Goal: Information Seeking & Learning: Check status

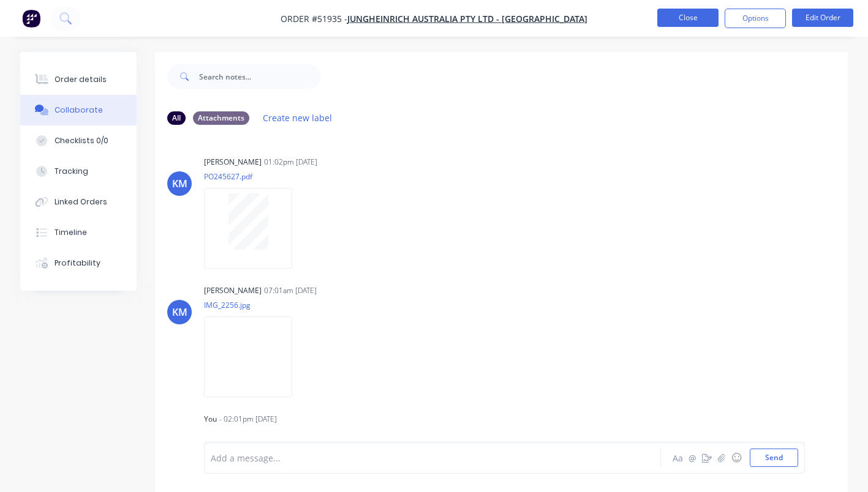
click at [683, 11] on button "Close" at bounding box center [687, 18] width 61 height 18
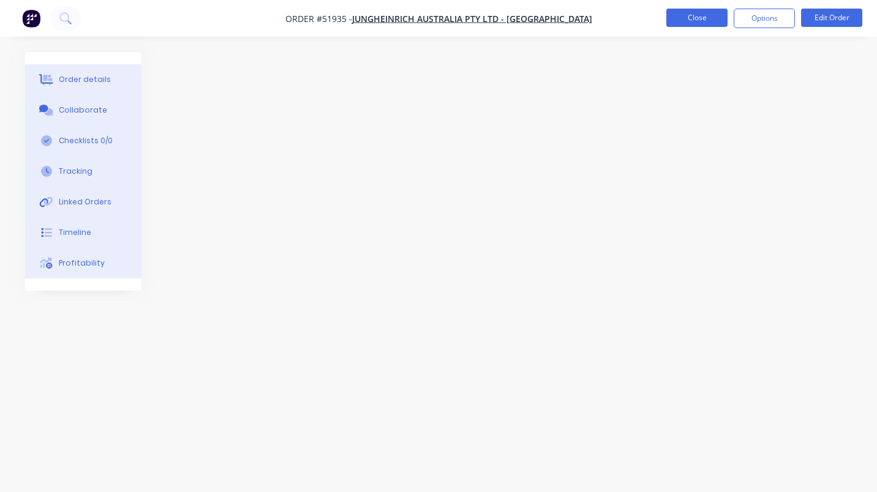
click at [711, 19] on button "Close" at bounding box center [696, 18] width 61 height 18
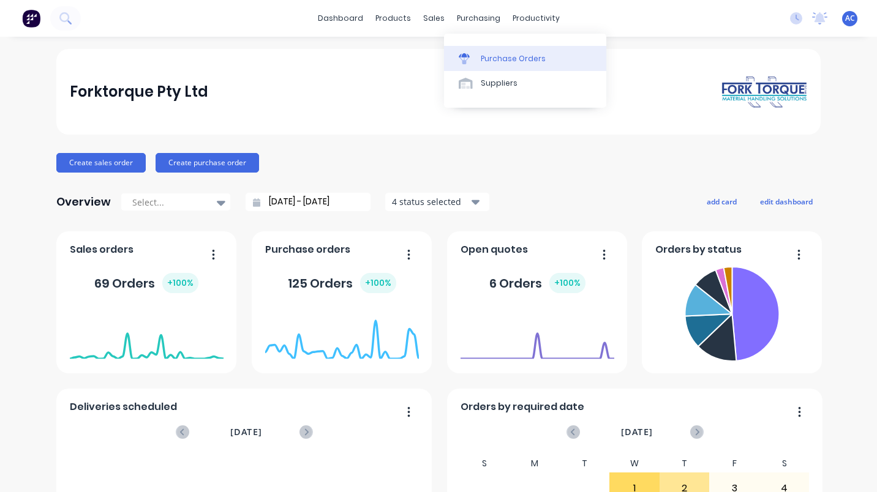
click at [524, 61] on div "Purchase Orders" at bounding box center [513, 58] width 65 height 11
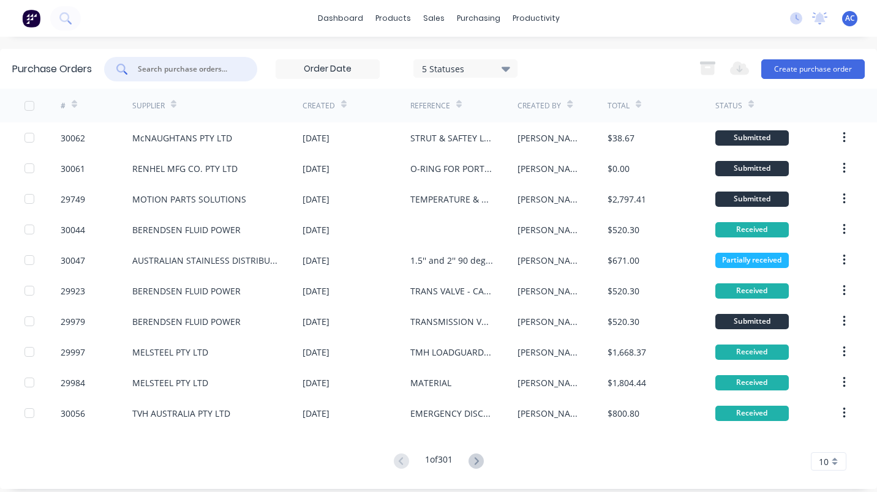
click at [144, 68] on input "text" at bounding box center [188, 69] width 102 height 12
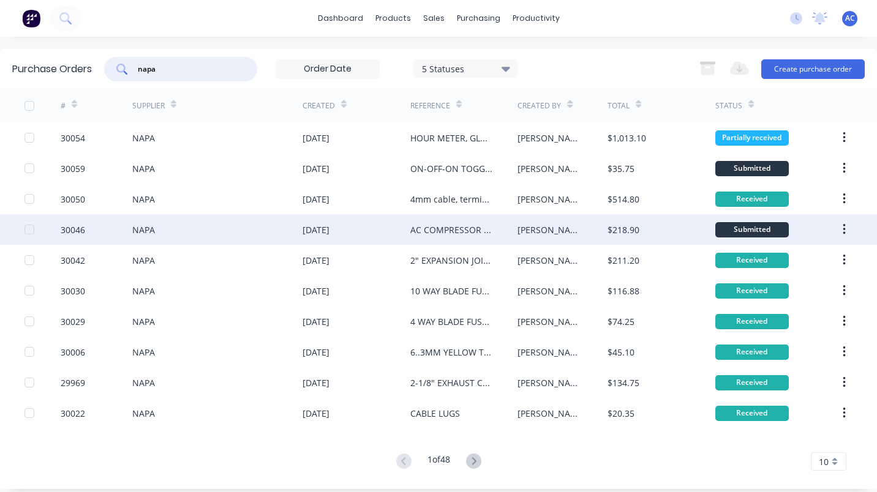
type input "napa"
click at [144, 223] on div "NAPA" at bounding box center [143, 229] width 23 height 13
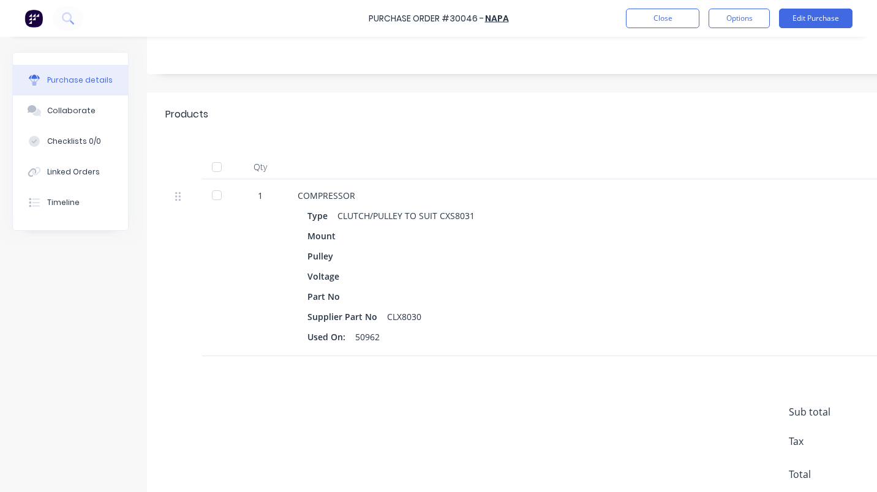
scroll to position [111, 0]
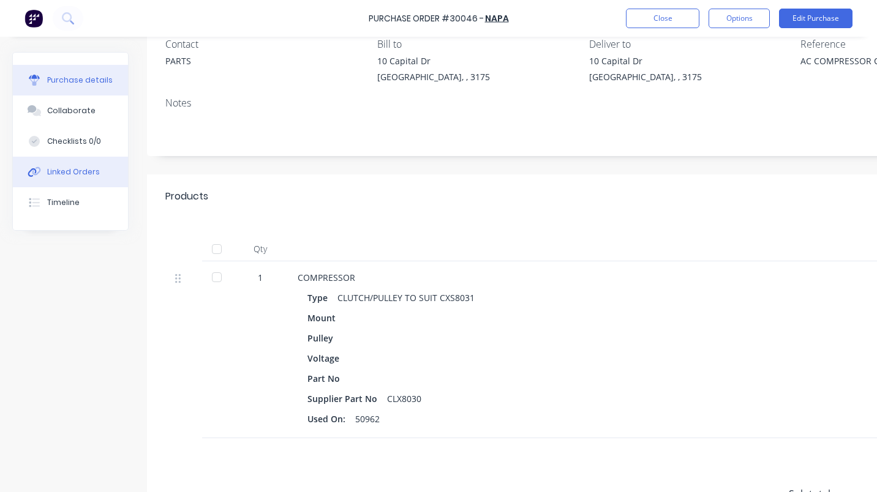
click at [71, 168] on div "Linked Orders" at bounding box center [73, 172] width 53 height 11
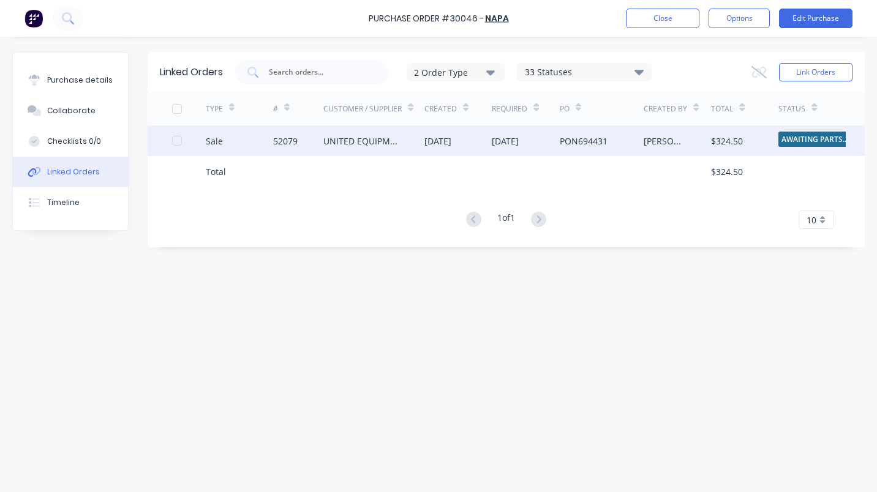
click at [376, 136] on div "UNITED EQUIPMENT PTY LTD - DELACOMBE" at bounding box center [361, 141] width 77 height 13
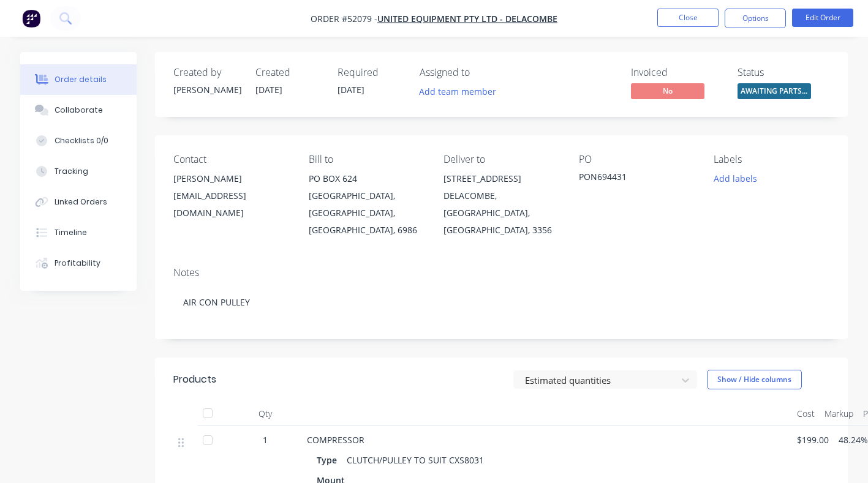
click at [209, 435] on div at bounding box center [207, 440] width 24 height 24
click at [685, 15] on button "Close" at bounding box center [687, 18] width 61 height 18
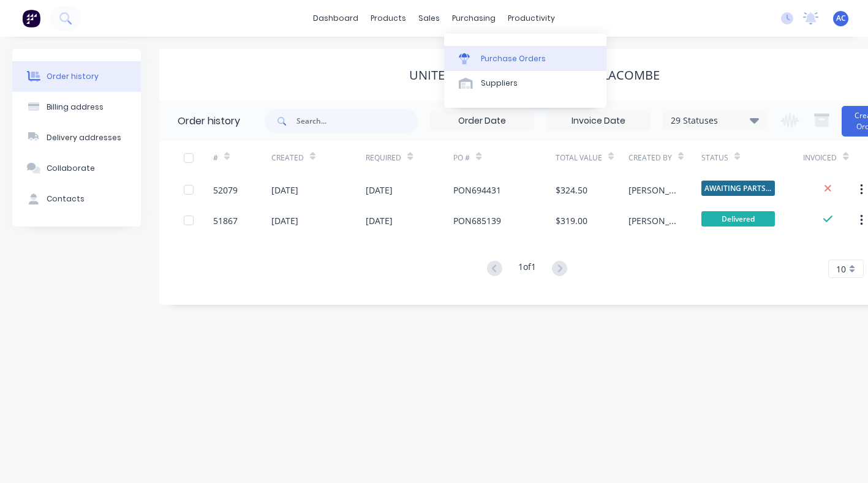
click at [487, 53] on div "Purchase Orders" at bounding box center [513, 58] width 65 height 11
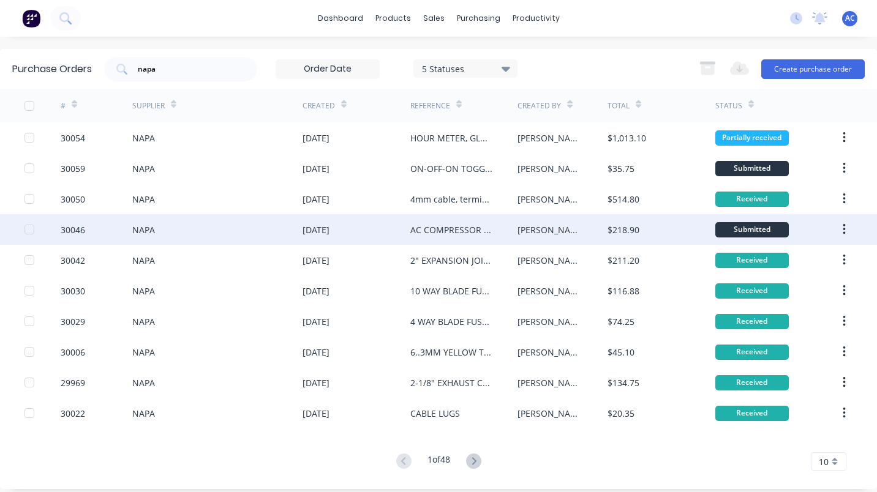
click at [440, 231] on div "AC COMPRESSOR CLUTCH/PULLEY" at bounding box center [451, 229] width 83 height 13
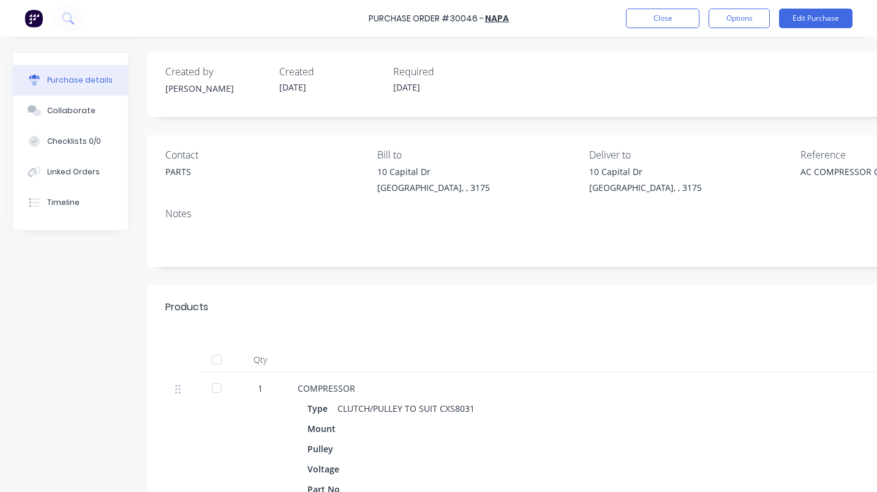
click at [211, 384] on div at bounding box center [217, 388] width 24 height 24
click at [678, 20] on button "Close" at bounding box center [662, 19] width 73 height 20
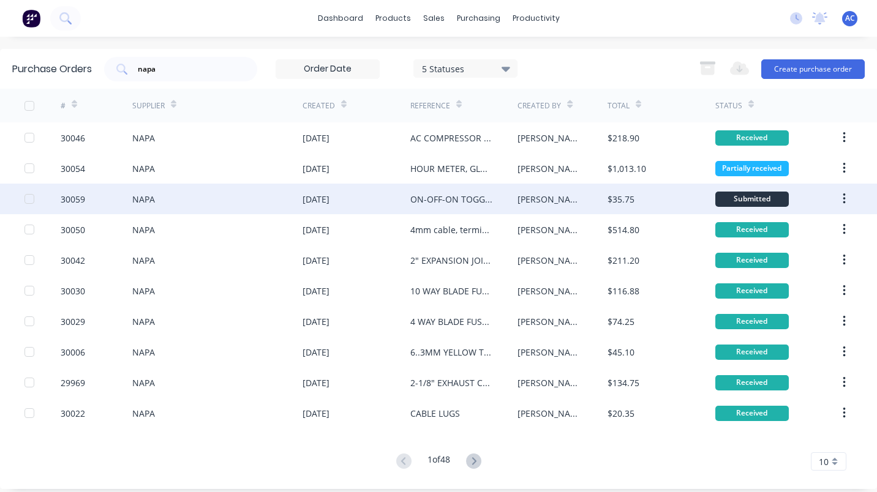
click at [80, 203] on div "30059" at bounding box center [73, 199] width 24 height 13
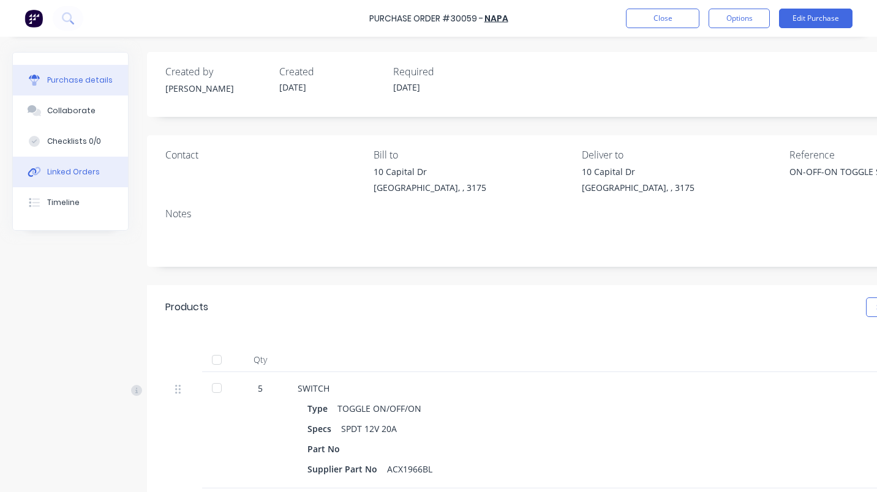
click at [78, 172] on div "Linked Orders" at bounding box center [73, 172] width 53 height 11
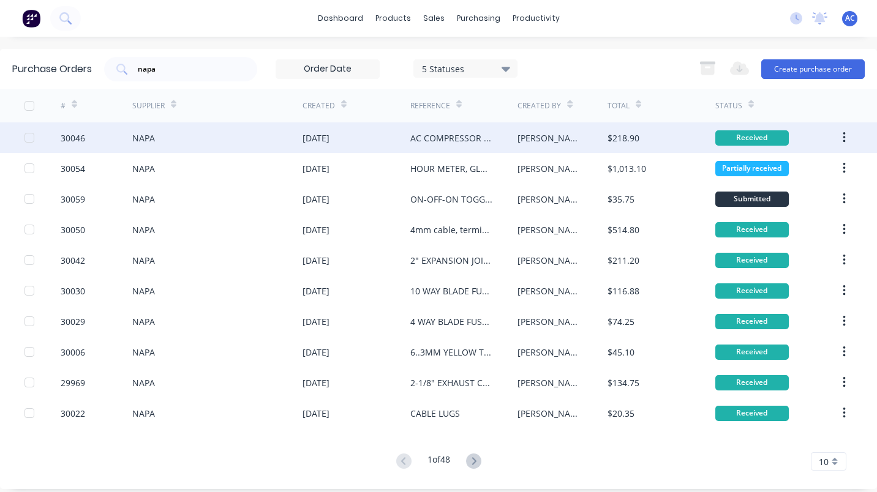
click at [148, 140] on div "NAPA" at bounding box center [143, 138] width 23 height 13
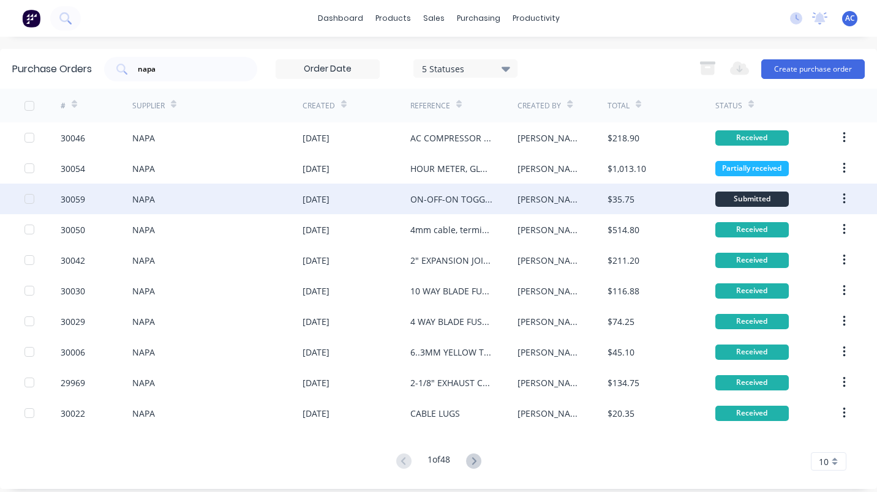
click at [81, 193] on div "30059" at bounding box center [73, 199] width 24 height 13
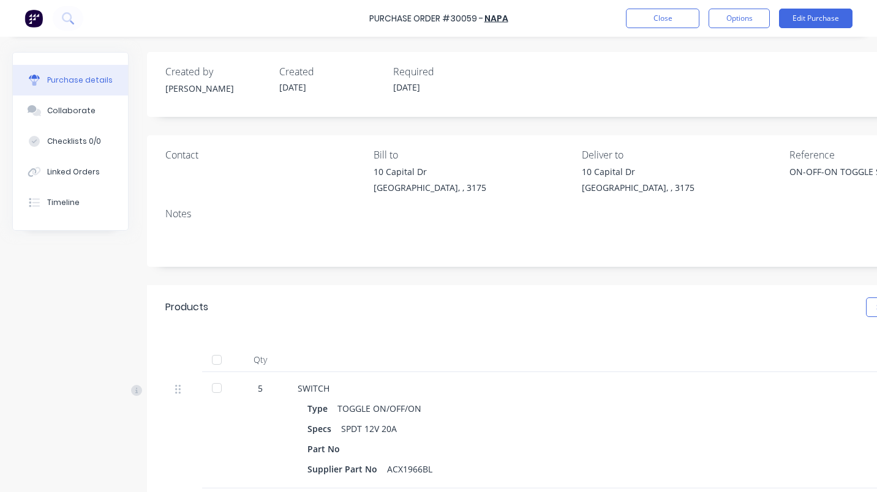
click at [211, 387] on div at bounding box center [217, 388] width 24 height 24
click at [660, 21] on button "Close" at bounding box center [662, 19] width 73 height 20
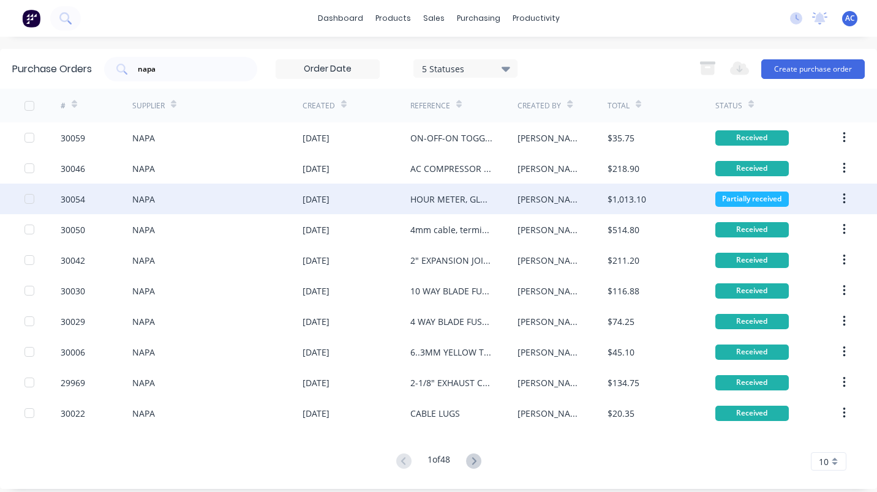
click at [96, 195] on div "30054" at bounding box center [97, 199] width 72 height 31
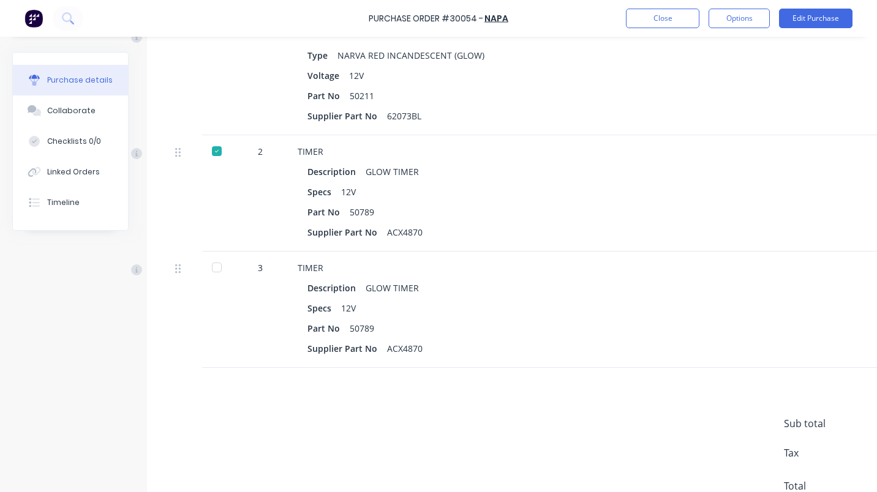
scroll to position [498, 0]
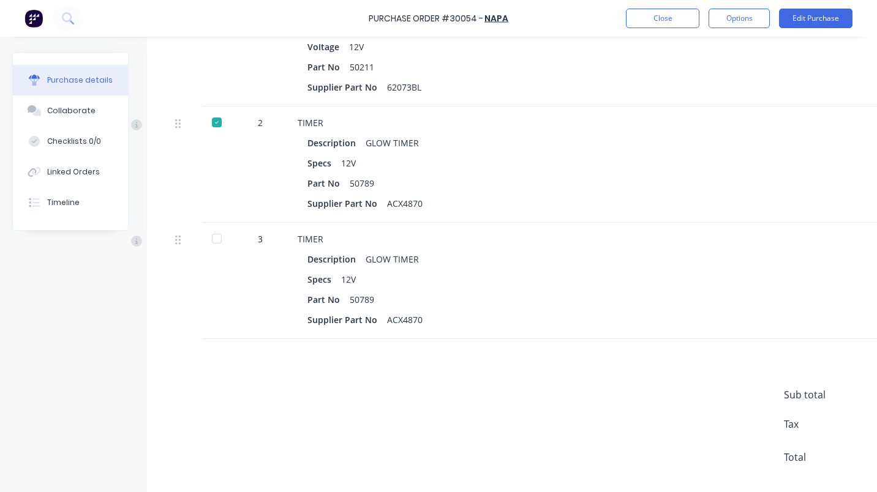
click at [212, 239] on div at bounding box center [217, 239] width 24 height 24
type textarea "x"
click at [49, 171] on div "Linked Orders" at bounding box center [73, 172] width 53 height 11
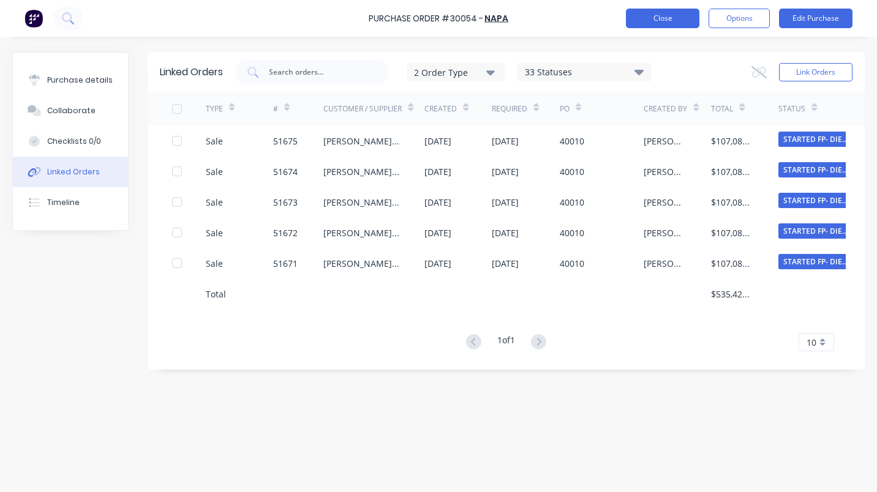
click at [656, 16] on button "Close" at bounding box center [662, 19] width 73 height 20
